Goal: Go to known website: Access a specific website the user already knows

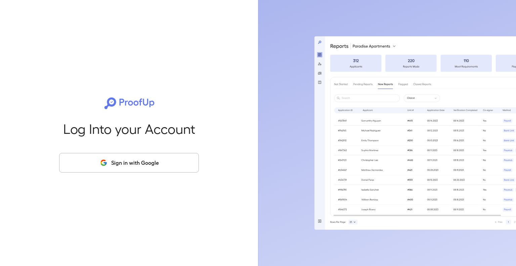
click at [120, 162] on button "Sign in with Google" at bounding box center [129, 162] width 140 height 19
